Goal: Communication & Community: Answer question/provide support

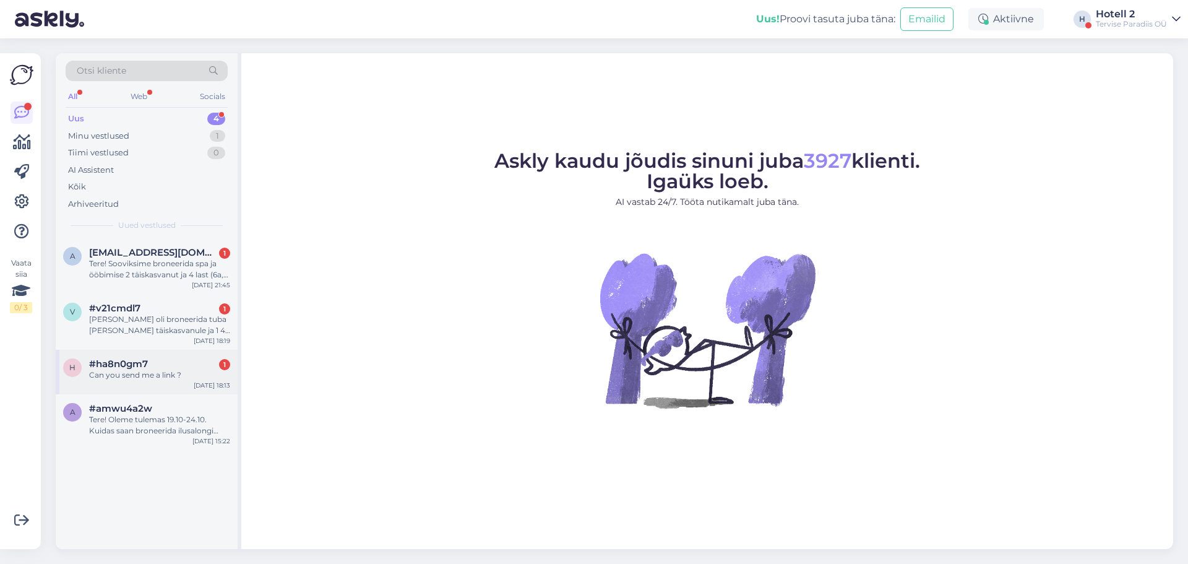
click at [141, 374] on div "Can you send me a link ?" at bounding box center [159, 375] width 141 height 11
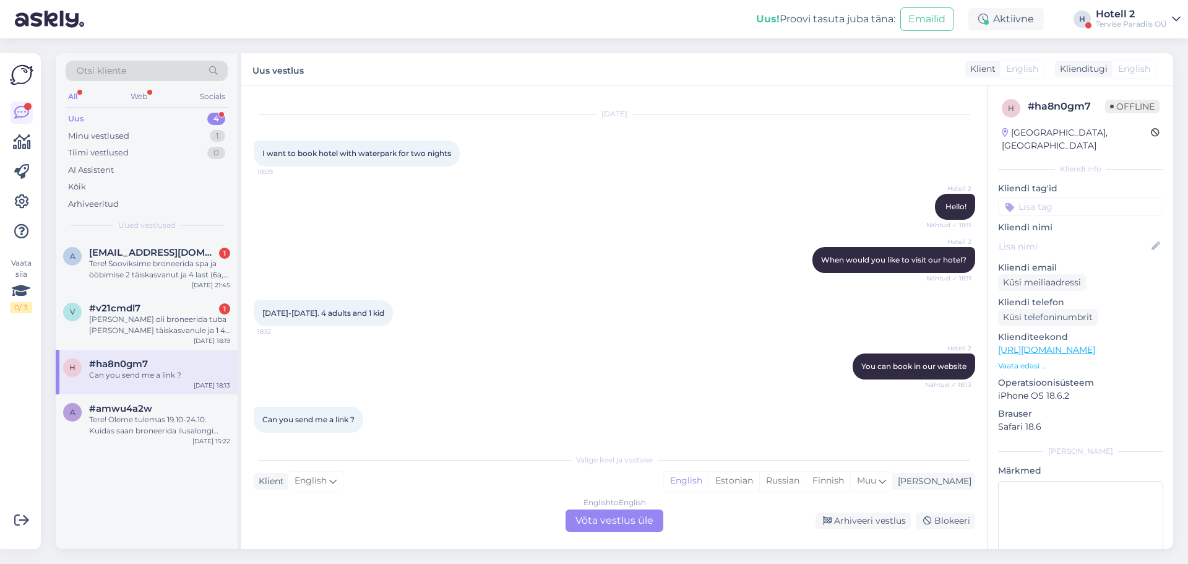
scroll to position [33, 0]
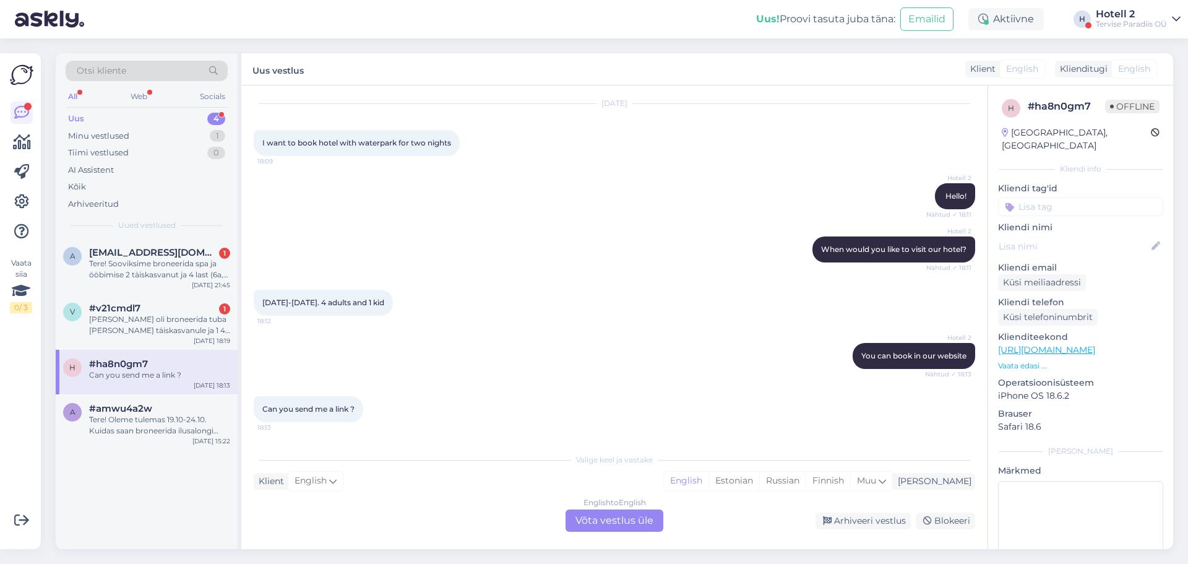
click at [576, 516] on div "English to English Võta vestlus üle" at bounding box center [615, 520] width 98 height 22
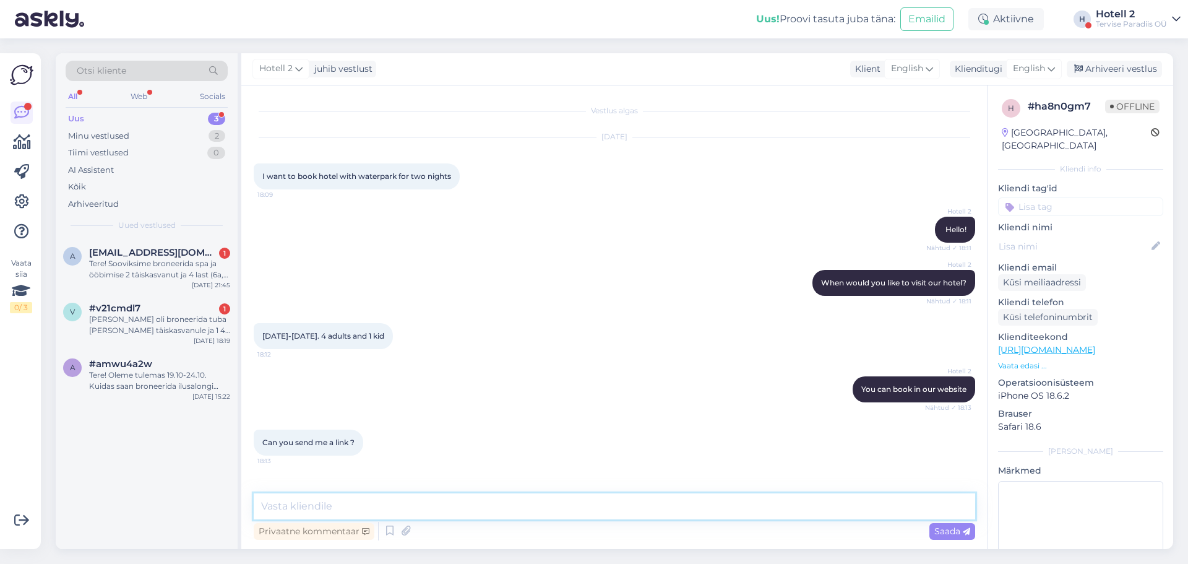
click at [555, 514] on textarea at bounding box center [615, 506] width 722 height 26
click at [361, 501] on textarea at bounding box center [615, 506] width 722 height 26
paste textarea "[URL][DOMAIN_NAME]"
type textarea "[URL][DOMAIN_NAME]"
drag, startPoint x: 413, startPoint y: 509, endPoint x: 222, endPoint y: 511, distance: 190.6
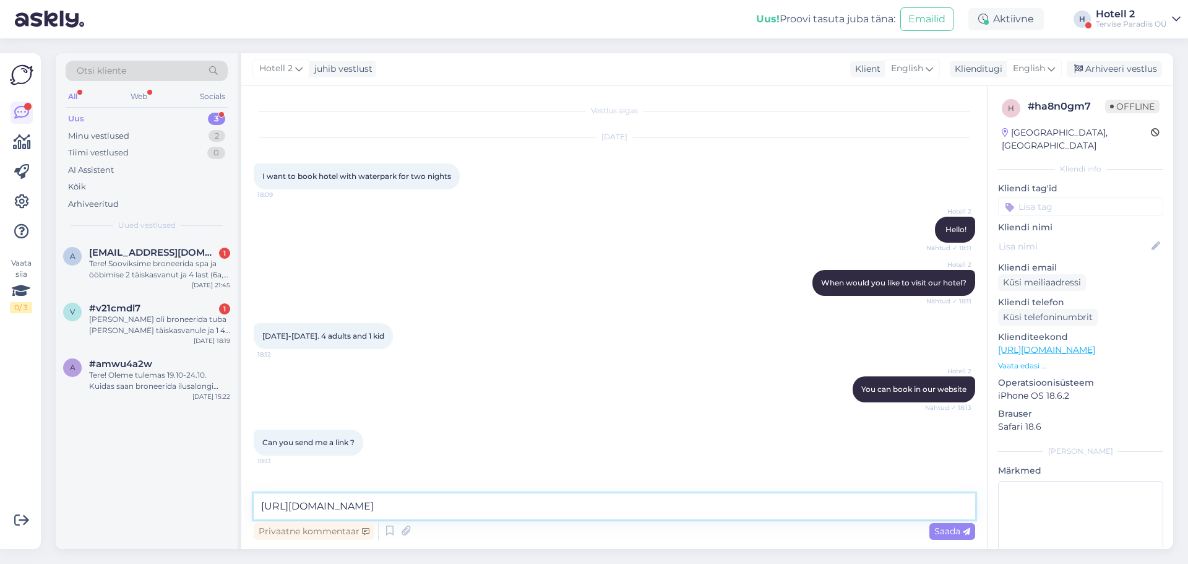
click at [222, 511] on div "Otsi kliente All Web Socials Uus 3 Minu vestlused 2 Tiimi vestlused 0 AI Assist…" at bounding box center [615, 301] width 1118 height 496
paste textarea "[URL][DOMAIN_NAME]"
type textarea "[URL][DOMAIN_NAME]"
click at [958, 532] on span "Saada" at bounding box center [953, 530] width 36 height 11
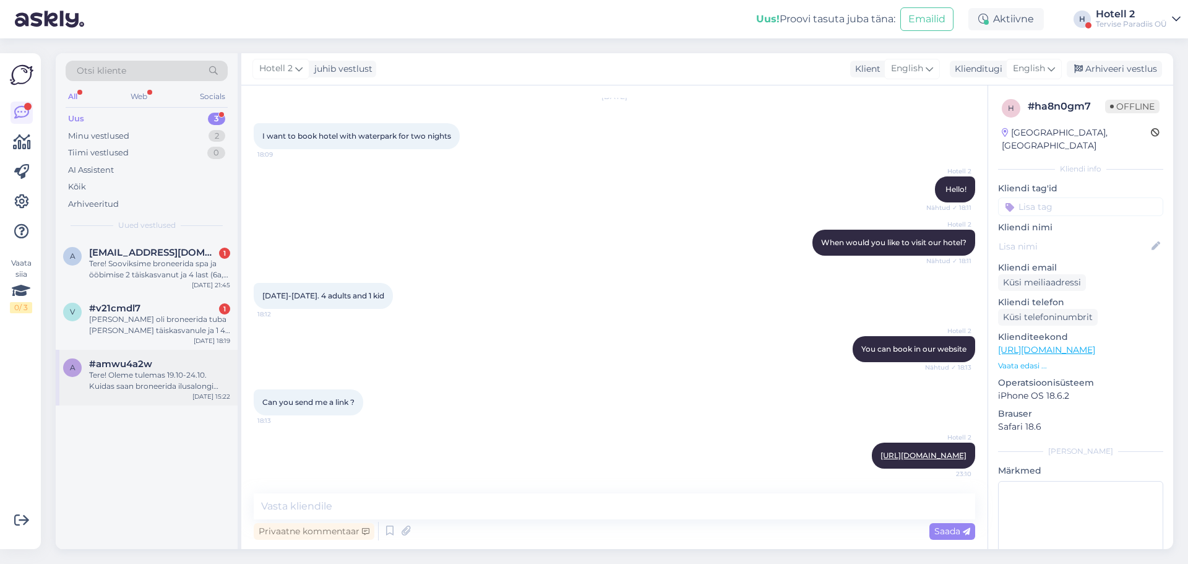
click at [199, 365] on div "#amwu4a2w" at bounding box center [159, 363] width 141 height 11
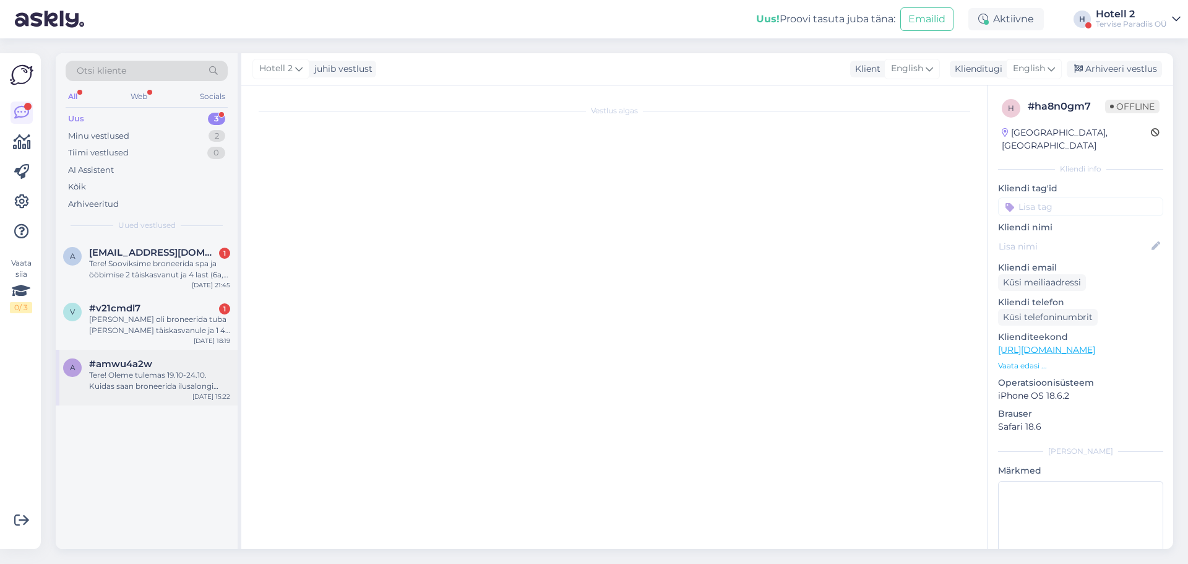
scroll to position [0, 0]
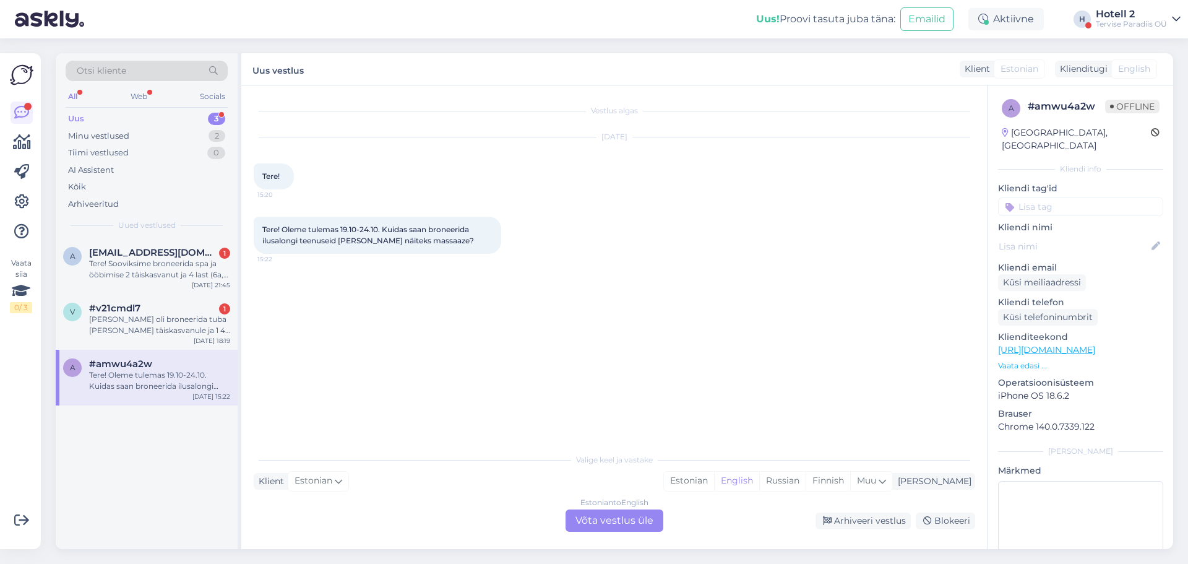
click at [612, 521] on div "Estonian to English Võta vestlus üle" at bounding box center [615, 520] width 98 height 22
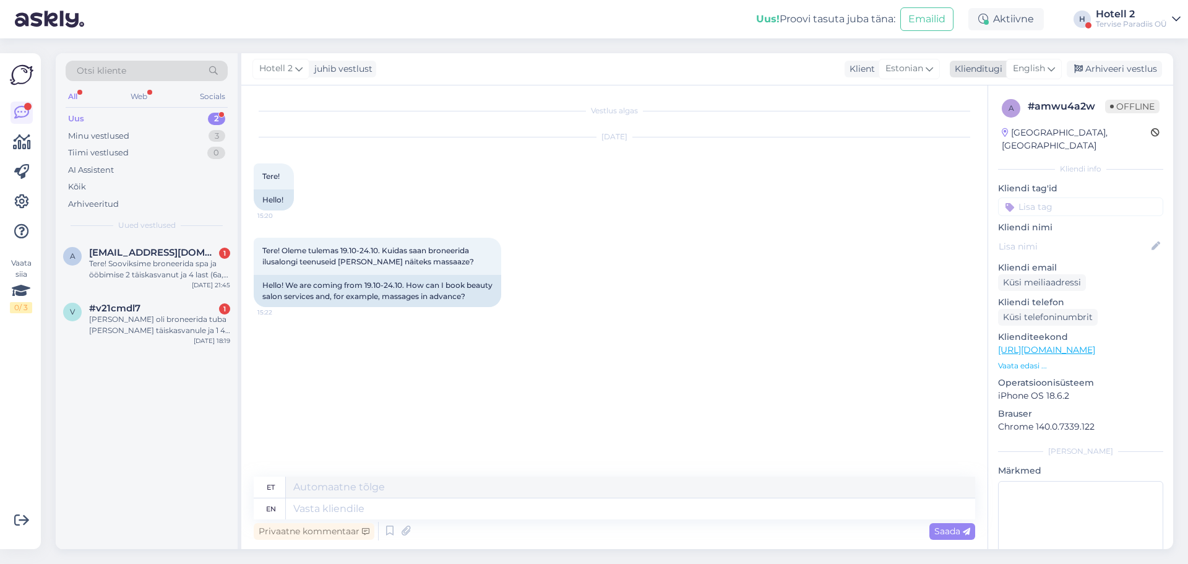
click at [1042, 73] on span "English" at bounding box center [1029, 69] width 32 height 14
type input "es"
drag, startPoint x: 999, startPoint y: 141, endPoint x: 948, endPoint y: 151, distance: 51.8
click at [999, 141] on link "Estonian" at bounding box center [1006, 144] width 136 height 20
click at [477, 501] on textarea at bounding box center [615, 506] width 722 height 26
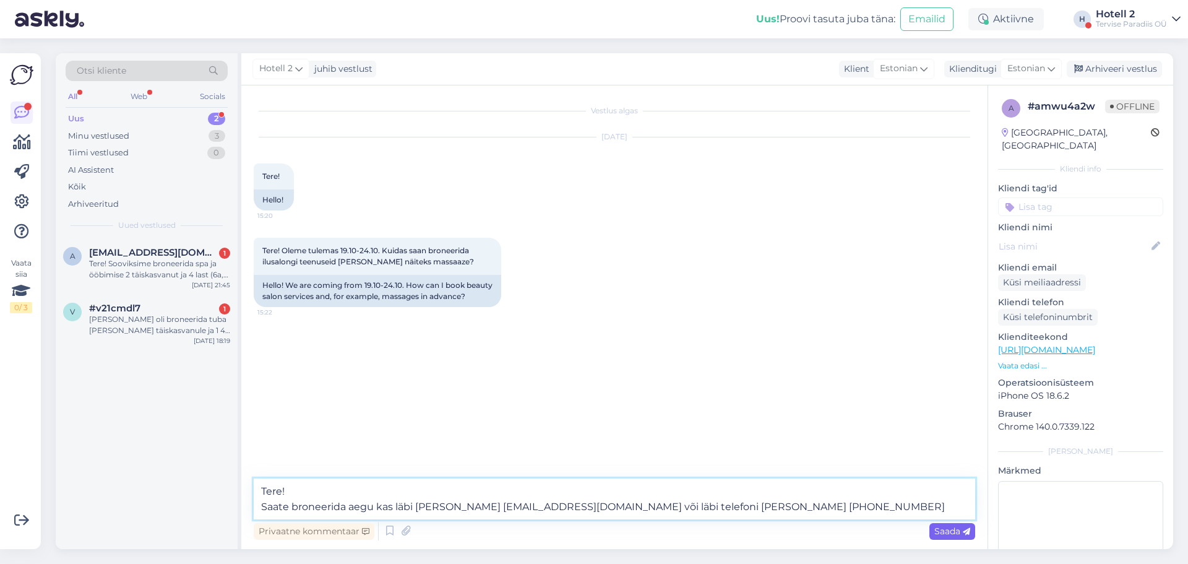
type textarea "Tere! Saate broneerida aegu kas läbi [PERSON_NAME] [EMAIL_ADDRESS][DOMAIN_NAME]…"
click at [952, 527] on span "Saada" at bounding box center [953, 530] width 36 height 11
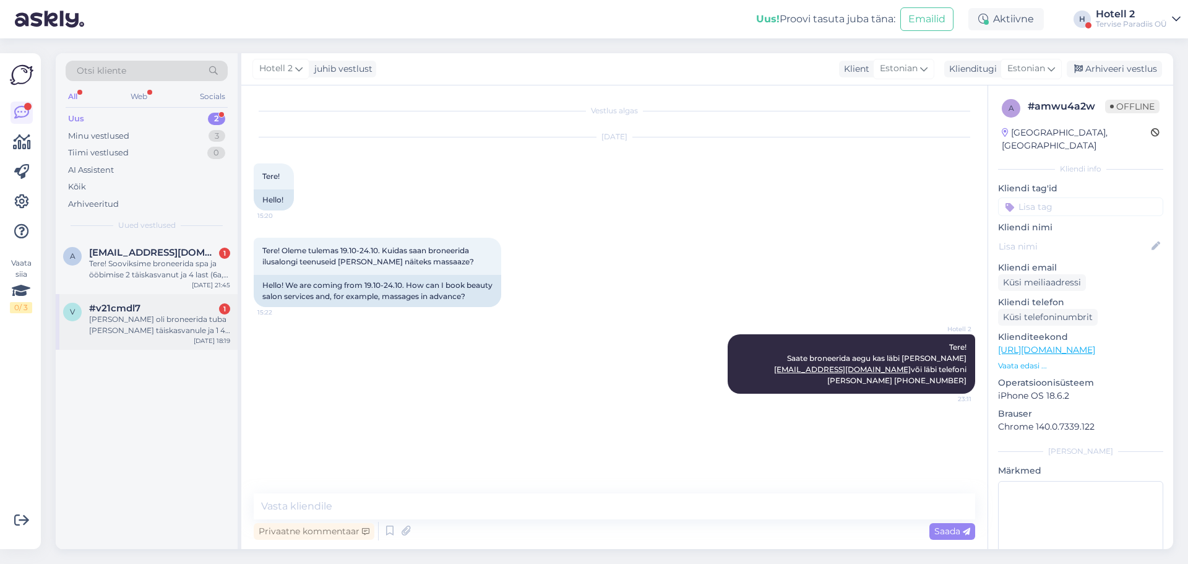
click at [163, 314] on div "[PERSON_NAME] oli broneerida tuba [PERSON_NAME] täiskasvanule ja 1 4 aastane la…" at bounding box center [159, 325] width 141 height 22
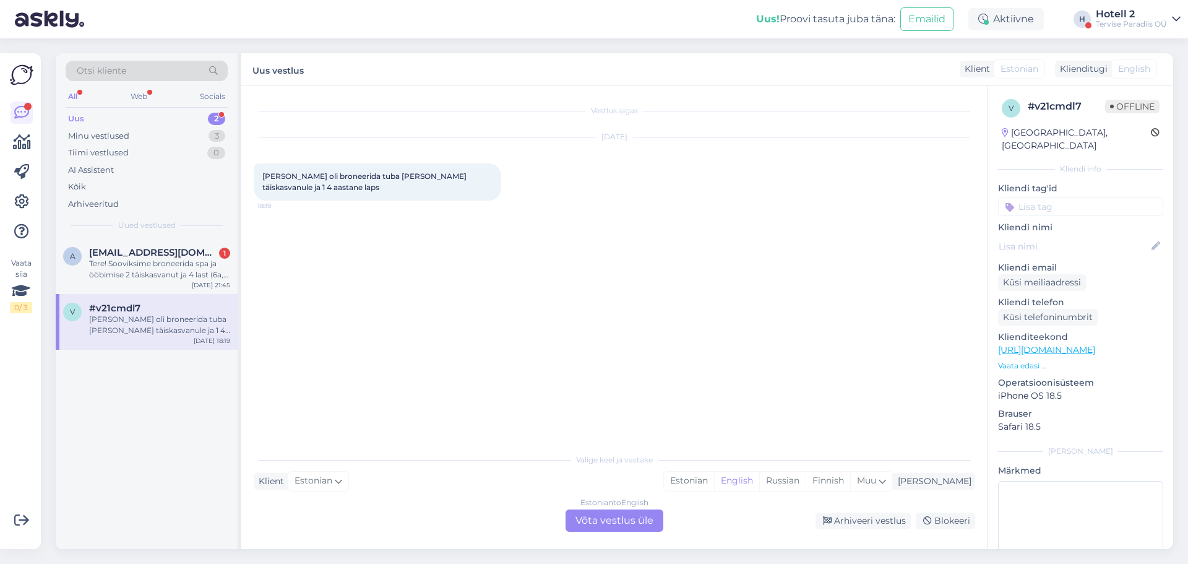
click at [579, 521] on div "Estonian to English Võta vestlus üle" at bounding box center [615, 520] width 98 height 22
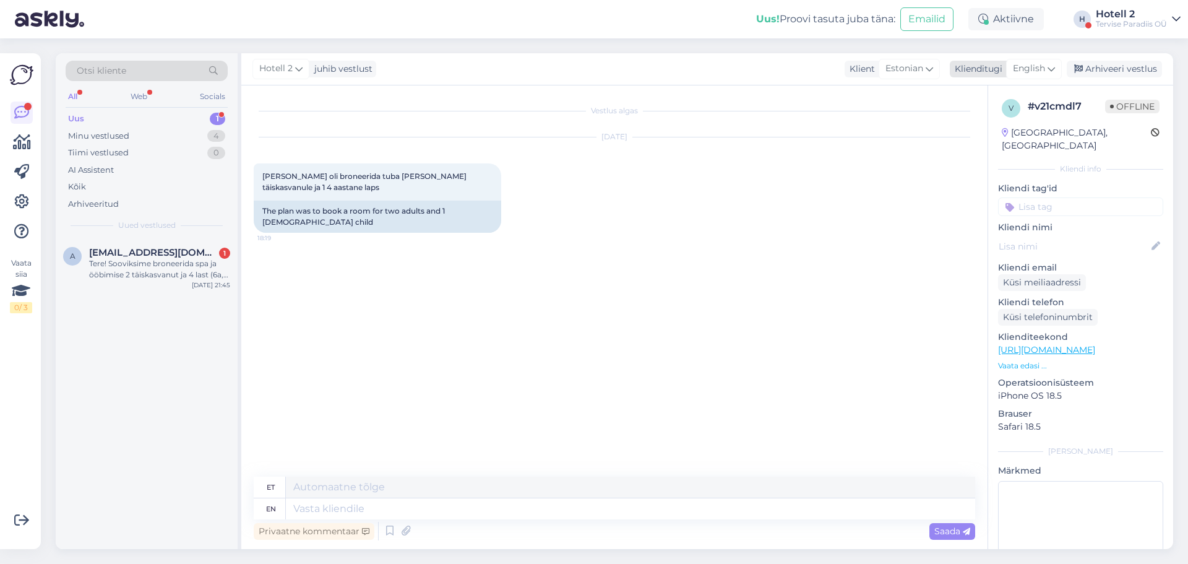
click at [1030, 64] on span "English" at bounding box center [1029, 69] width 32 height 14
click at [979, 139] on link "Estonian" at bounding box center [1006, 144] width 136 height 20
click at [433, 512] on textarea at bounding box center [615, 506] width 722 height 26
type textarea "Tere! Mis kuupäevaks soovite broneeringut teha?"
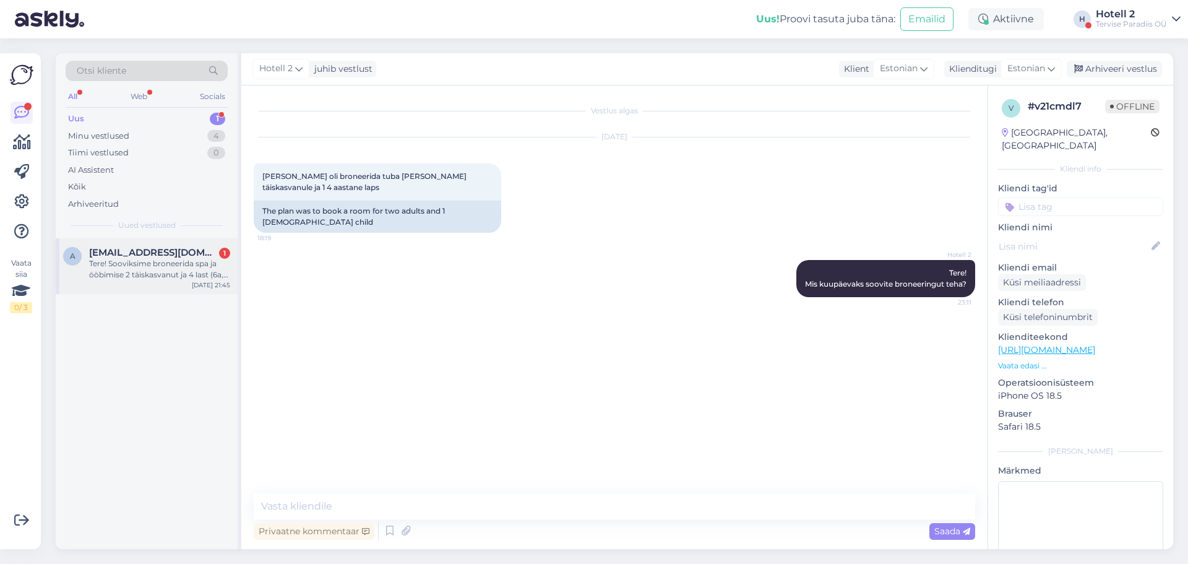
click at [189, 241] on div "a [EMAIL_ADDRESS][DOMAIN_NAME] 1 Tere! Sooviksime broneerida spa ja ööbimise 2 …" at bounding box center [147, 266] width 182 height 56
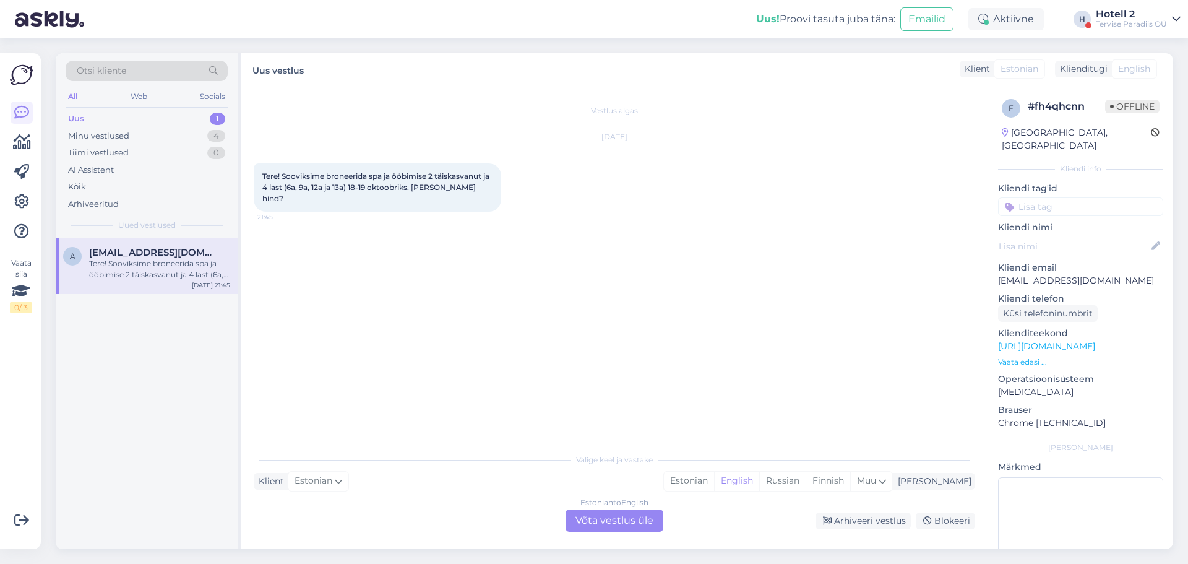
click at [593, 524] on div "Estonian to English Võta vestlus üle" at bounding box center [615, 520] width 98 height 22
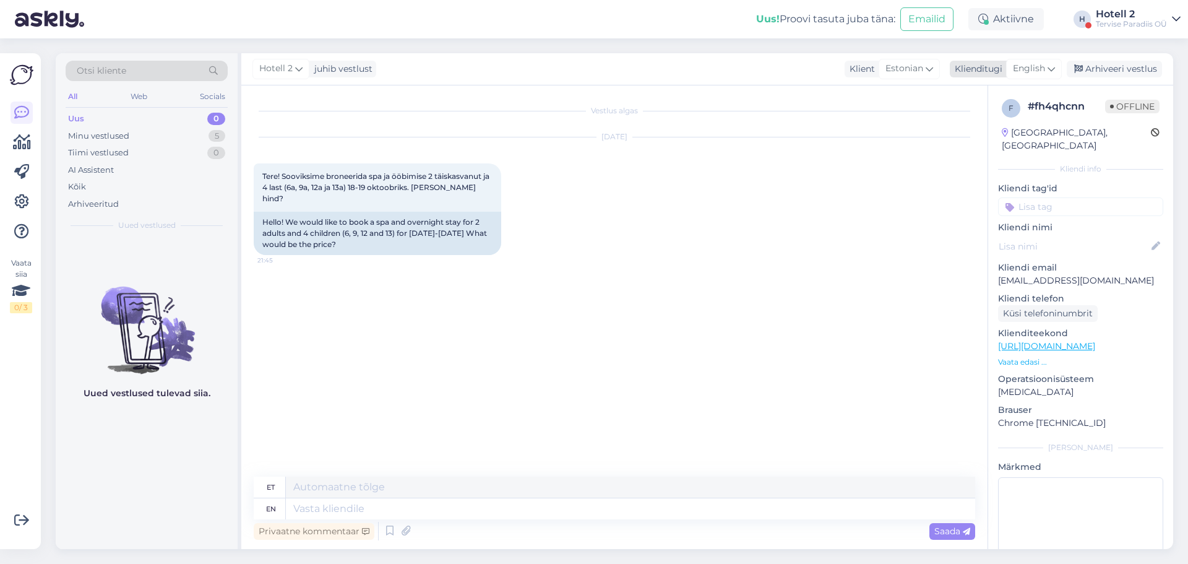
click at [1039, 72] on span "English" at bounding box center [1029, 69] width 32 height 14
click at [990, 141] on link "Estonian" at bounding box center [1006, 144] width 136 height 20
click at [391, 507] on textarea at bounding box center [615, 506] width 722 height 26
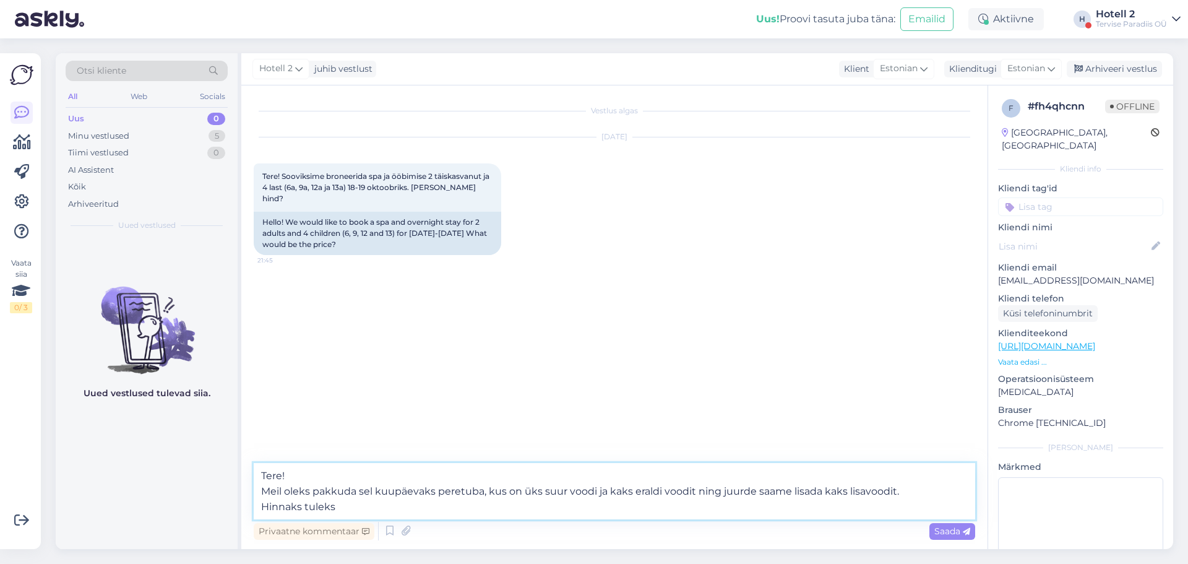
click at [353, 501] on textarea "Tere! Meil oleks pakkuda sel kuupäevaks peretuba, kus on üks suur voodi ja kaks…" at bounding box center [615, 491] width 722 height 56
click at [787, 491] on textarea "Tere! Meil oleks pakkuda sel kuupäevaks peretuba, kus on üks suur voodi ja kaks…" at bounding box center [615, 491] width 722 height 56
click at [563, 511] on textarea "Tere! Meil oleks pakkuda sel kuupäevaks peretuba, kus on üks suur voodi ja kaks…" at bounding box center [615, 491] width 722 height 56
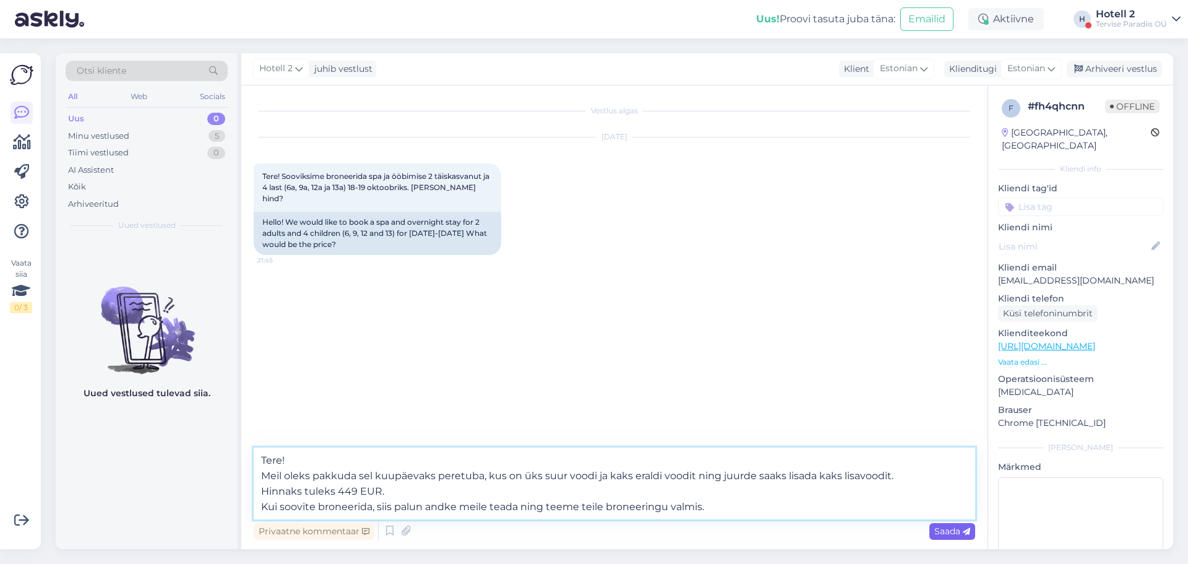
type textarea "Tere! Meil oleks pakkuda sel kuupäevaks peretuba, kus on üks suur voodi ja kaks…"
click at [963, 525] on span "Saada" at bounding box center [953, 530] width 36 height 11
